Goal: Information Seeking & Learning: Learn about a topic

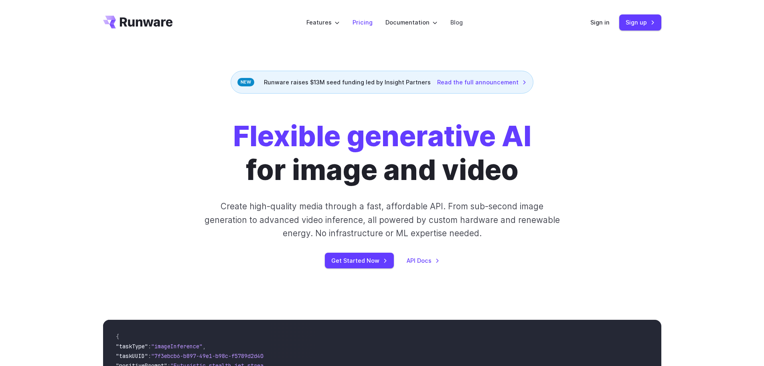
click at [363, 20] on link "Pricing" at bounding box center [363, 22] width 20 height 9
click at [364, 23] on link "Pricing" at bounding box center [363, 22] width 20 height 9
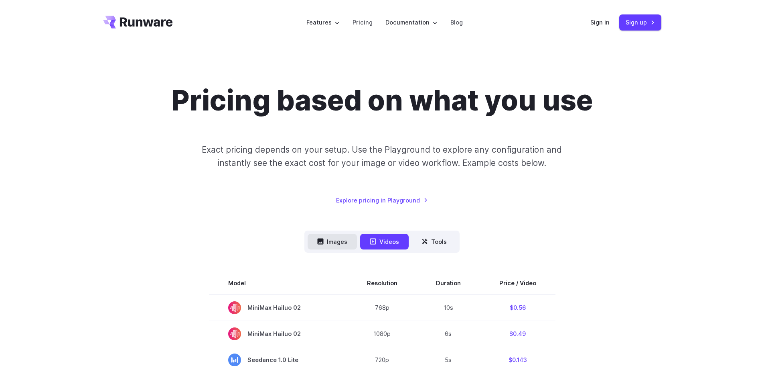
click at [328, 244] on button "Images" at bounding box center [332, 242] width 49 height 16
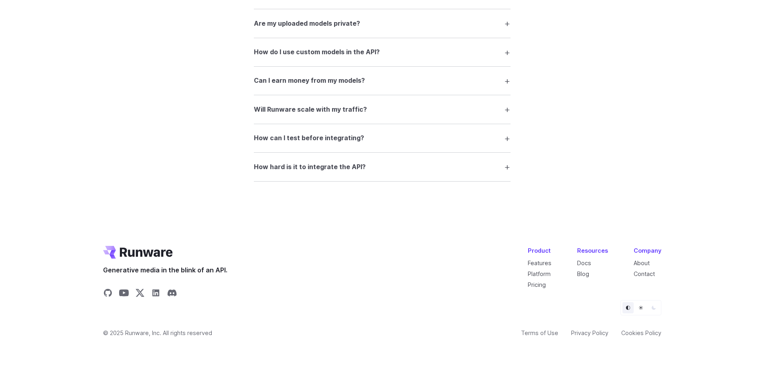
scroll to position [1536, 0]
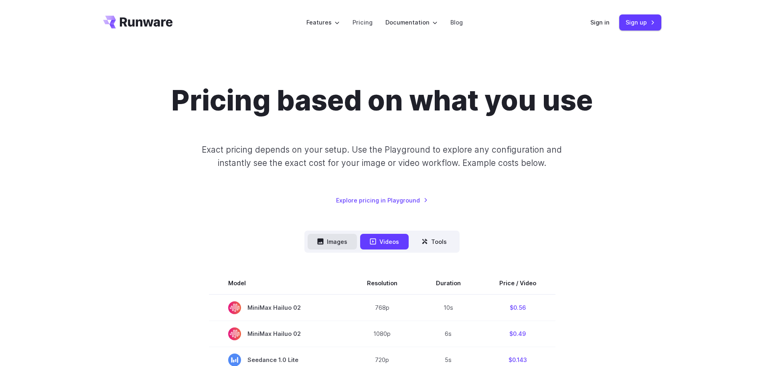
click at [347, 243] on button "Images" at bounding box center [332, 242] width 49 height 16
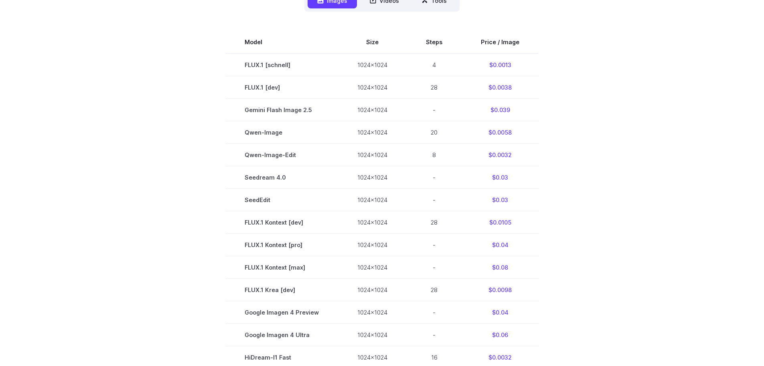
scroll to position [281, 0]
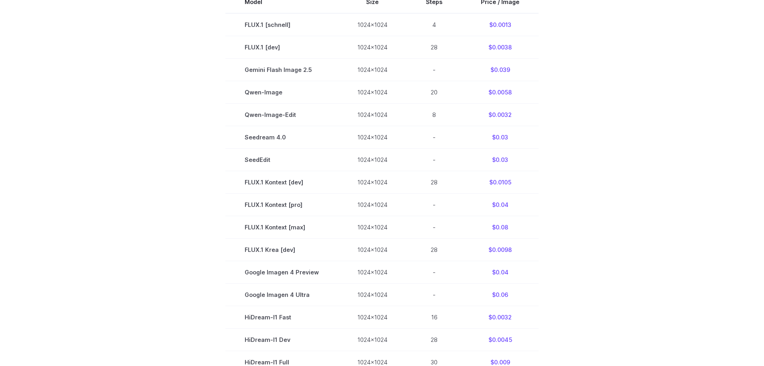
click at [137, 229] on section "Model Size Steps Price / Image FLUX.1 [schnell] 1024x1024 4 $0.0013 FLUX.1 [dev…" at bounding box center [382, 227] width 559 height 472
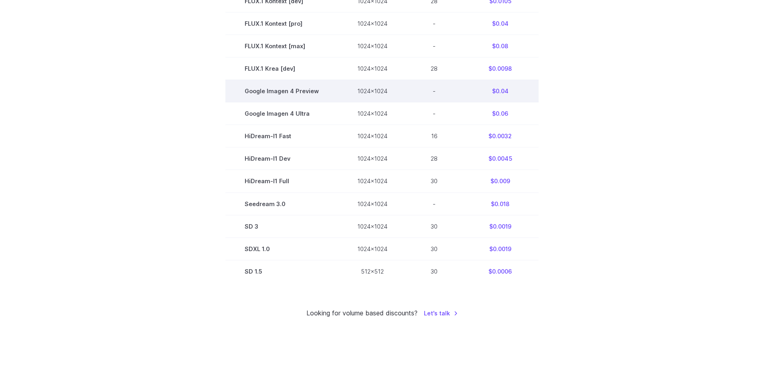
scroll to position [481, 0]
